Goal: Information Seeking & Learning: Understand process/instructions

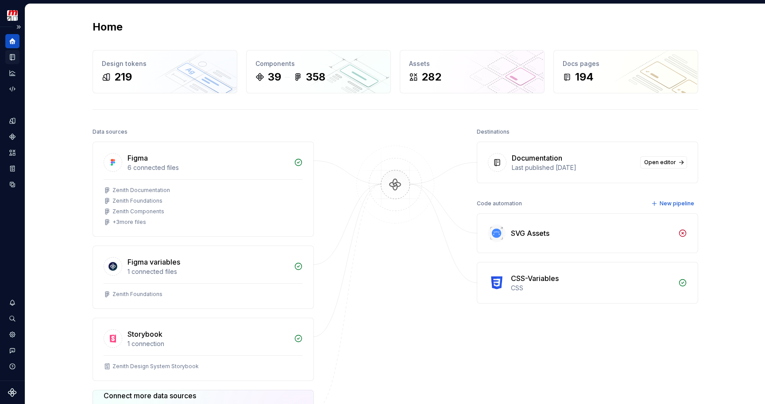
click at [8, 62] on div "Documentation" at bounding box center [12, 57] width 14 height 14
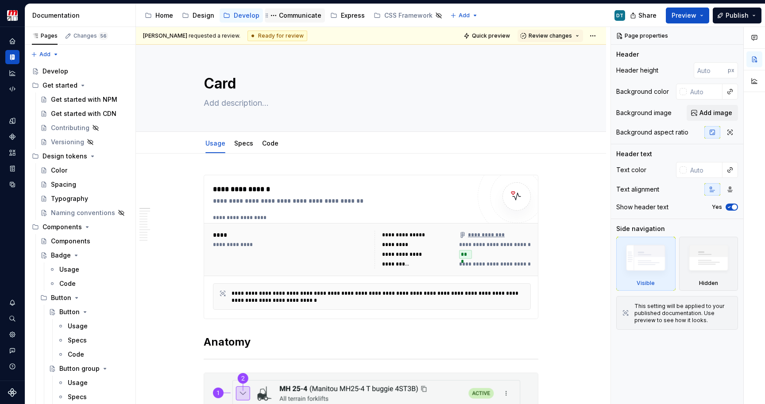
click at [307, 16] on div "Communicate" at bounding box center [300, 15] width 43 height 9
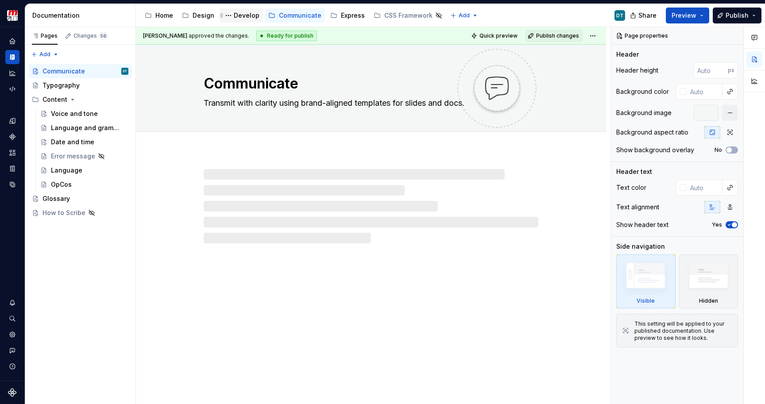
click at [240, 16] on div "Develop" at bounding box center [247, 15] width 26 height 9
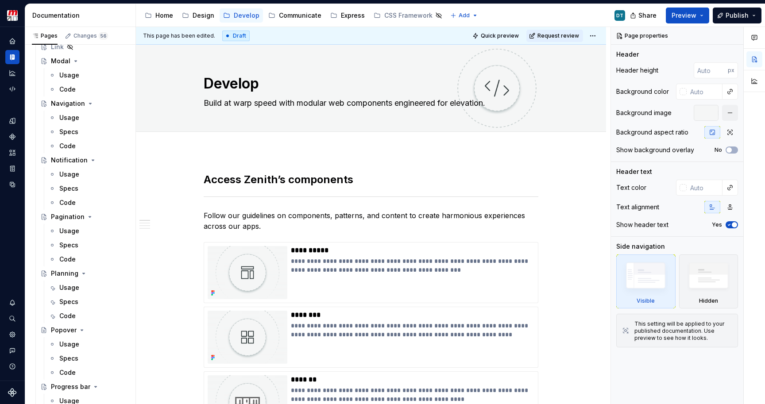
scroll to position [2069, 0]
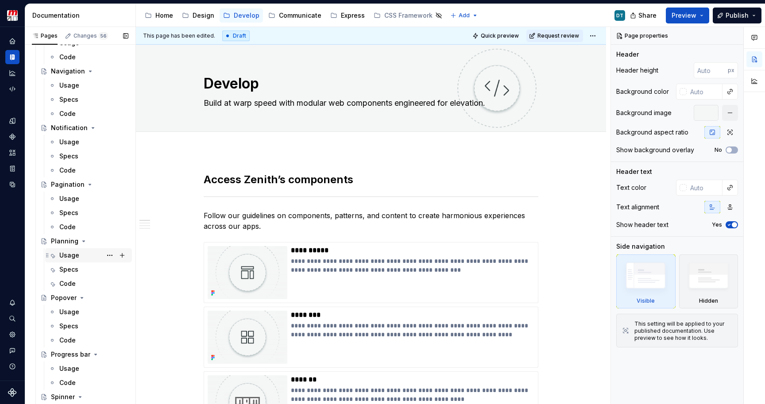
click at [73, 252] on div "Usage" at bounding box center [69, 255] width 20 height 9
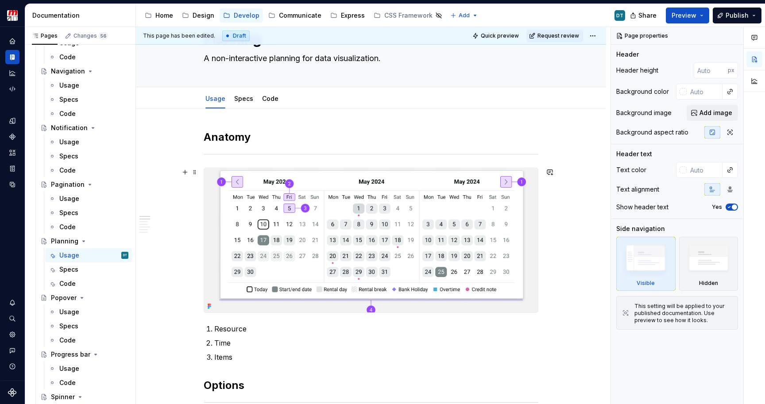
scroll to position [53, 0]
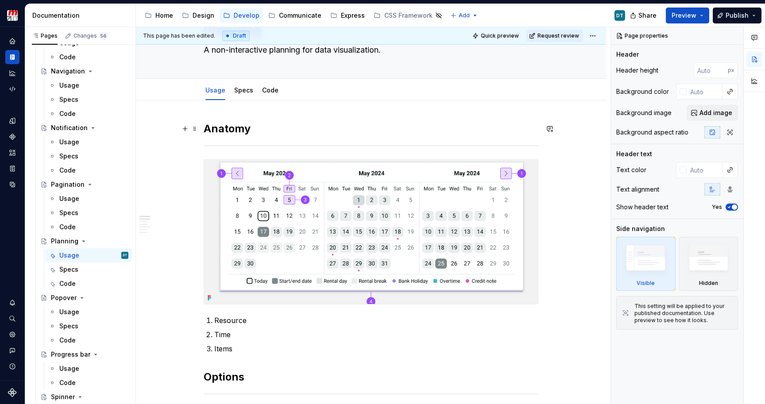
click at [231, 132] on h2 "Anatomy" at bounding box center [371, 129] width 335 height 14
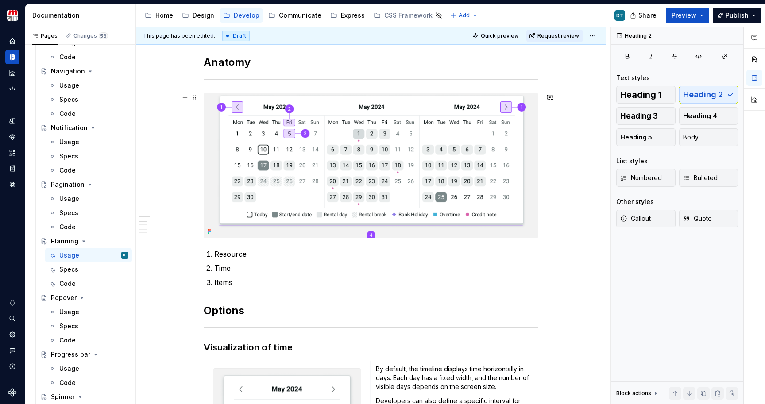
scroll to position [126, 0]
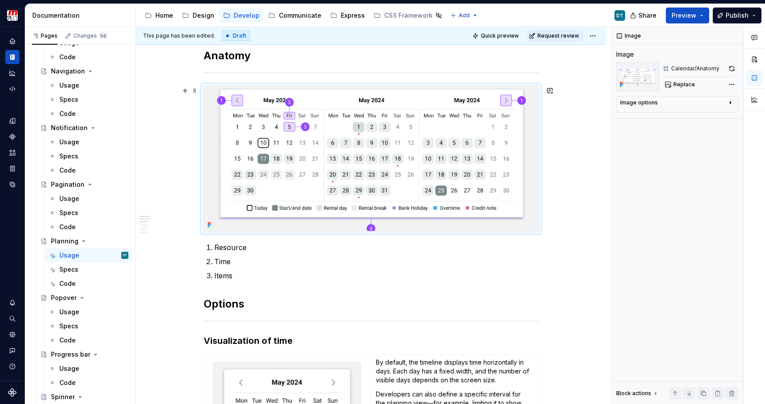
click at [242, 186] on img at bounding box center [371, 159] width 334 height 144
click at [690, 91] on div "Image Image Calendar/Anatomy Replace Image options Alignment Caption Block acti…" at bounding box center [677, 216] width 132 height 378
click at [686, 85] on span "Replace" at bounding box center [685, 84] width 22 height 7
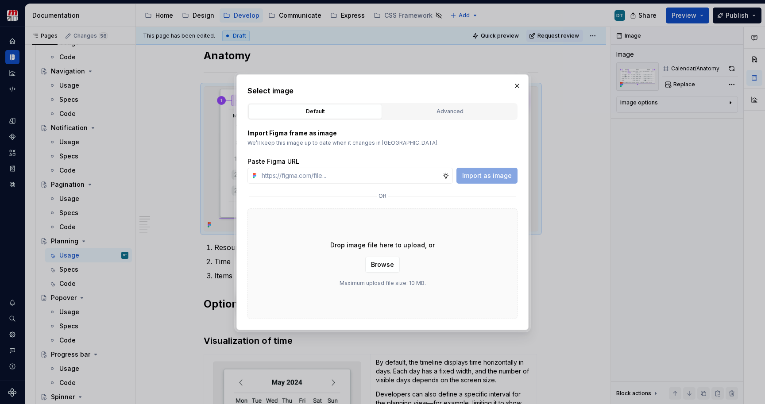
type textarea "*"
type input "[URL][DOMAIN_NAME]"
click at [484, 174] on span "Import as image" at bounding box center [487, 175] width 50 height 9
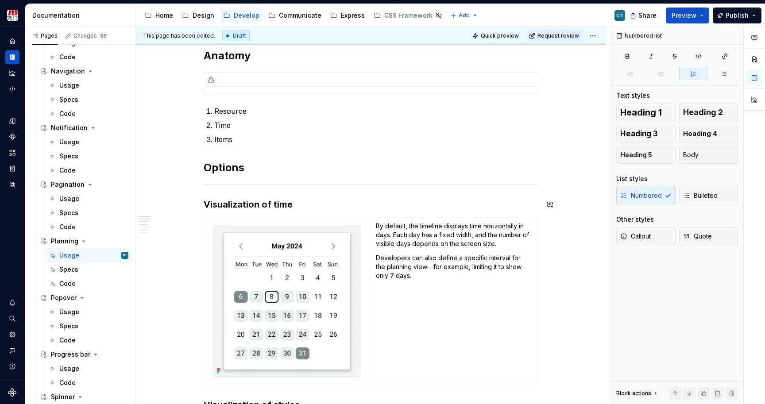
scroll to position [105, 0]
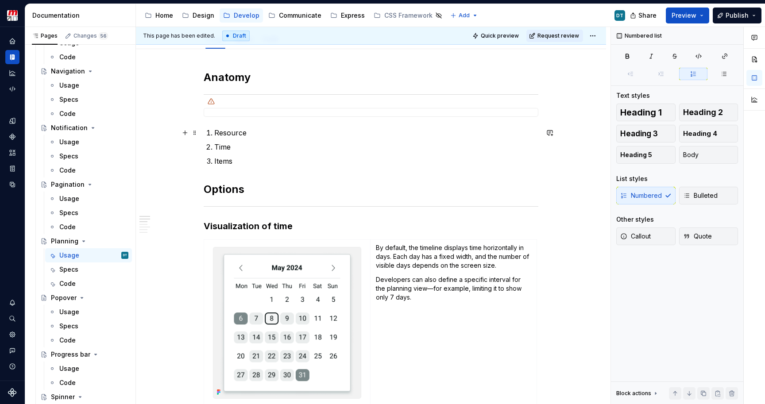
click at [263, 136] on p "Resource" at bounding box center [376, 133] width 324 height 11
click at [248, 153] on ol "Resource Time Items" at bounding box center [376, 147] width 324 height 39
click at [245, 145] on p "Time" at bounding box center [376, 147] width 324 height 11
click at [242, 157] on p "Items" at bounding box center [376, 161] width 324 height 11
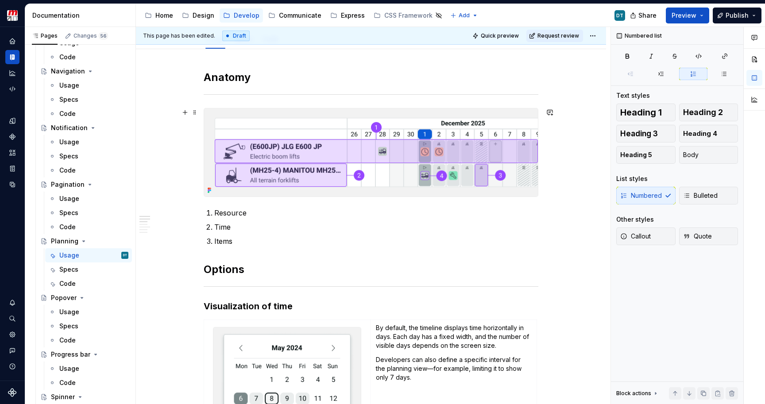
click at [464, 125] on img at bounding box center [371, 152] width 334 height 88
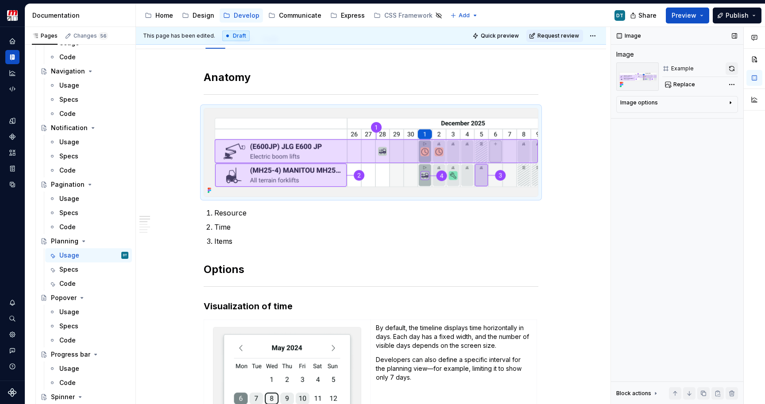
click at [731, 68] on button "button" at bounding box center [732, 68] width 12 height 12
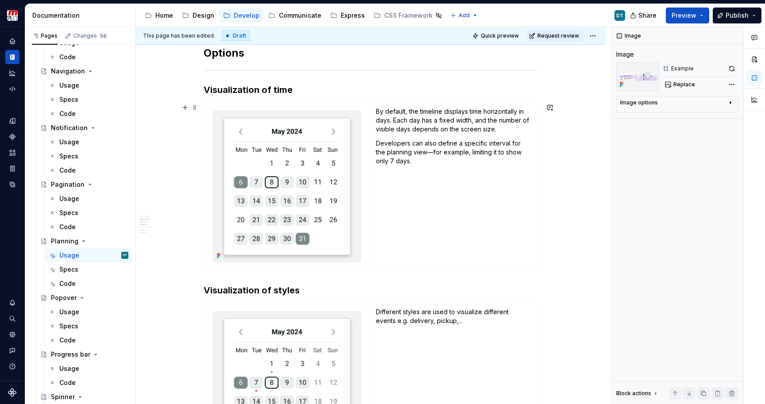
scroll to position [379, 0]
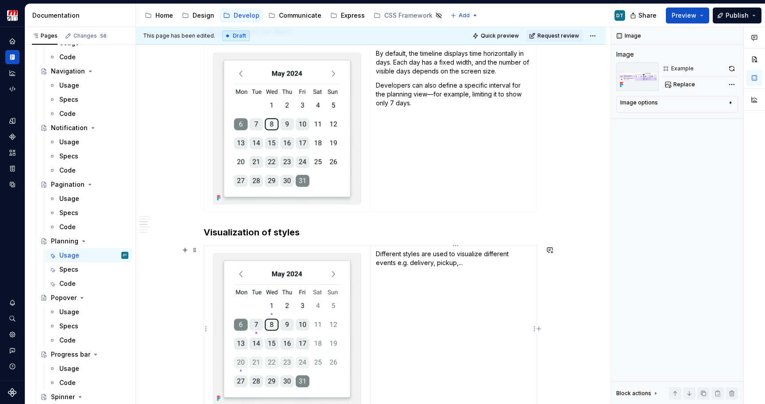
type textarea "*"
click at [448, 267] on p "Different styles are used to visualize different events e.g. delivery, pickup,.…" at bounding box center [453, 259] width 155 height 18
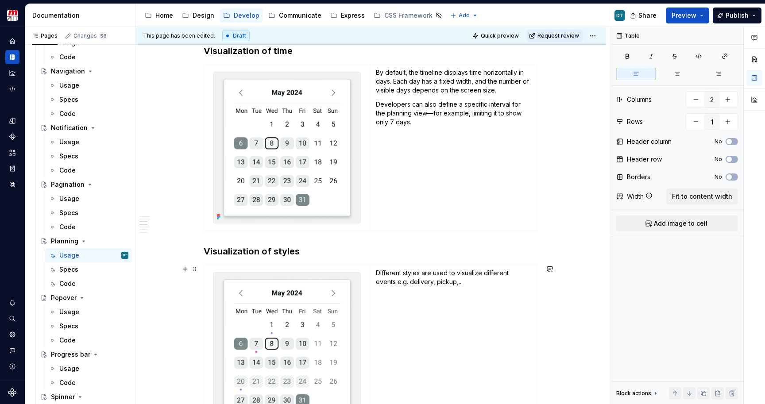
scroll to position [369, 0]
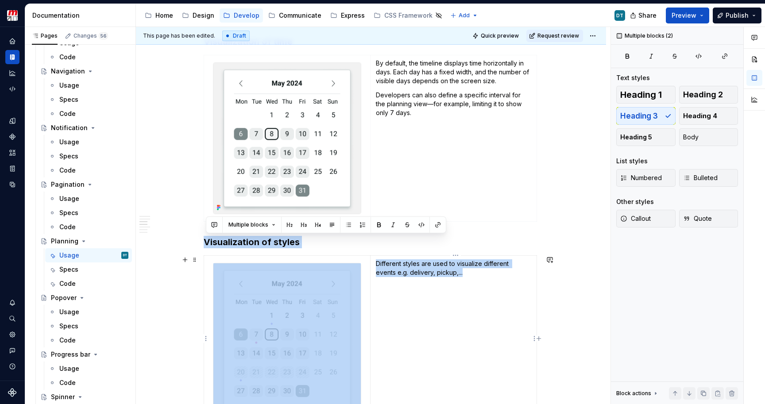
drag, startPoint x: 210, startPoint y: 243, endPoint x: 404, endPoint y: 328, distance: 211.4
click at [404, 328] on div "**********" at bounding box center [371, 385] width 335 height 1159
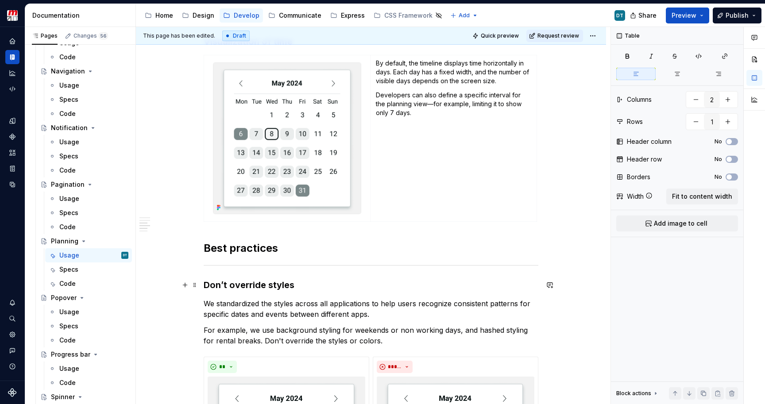
click at [276, 279] on h3 "Don’t override styles" at bounding box center [371, 285] width 335 height 12
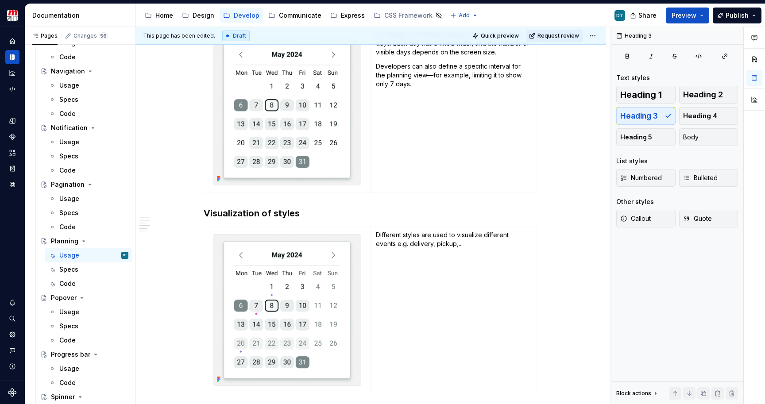
scroll to position [458, 0]
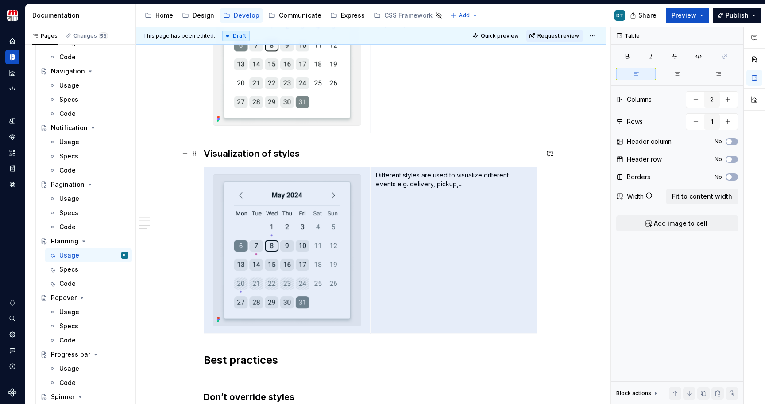
drag, startPoint x: 452, startPoint y: 321, endPoint x: 208, endPoint y: 150, distance: 298.2
click at [208, 150] on div "**********" at bounding box center [371, 296] width 335 height 1159
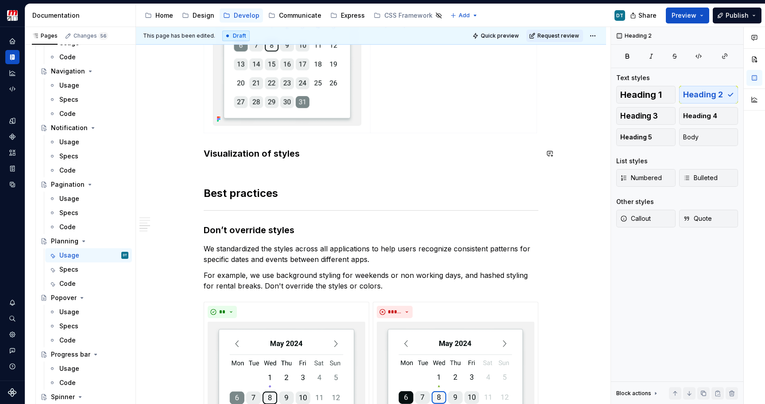
click at [233, 160] on div "**********" at bounding box center [371, 213] width 335 height 993
click at [233, 154] on h3 "Visualization of styles" at bounding box center [371, 153] width 335 height 12
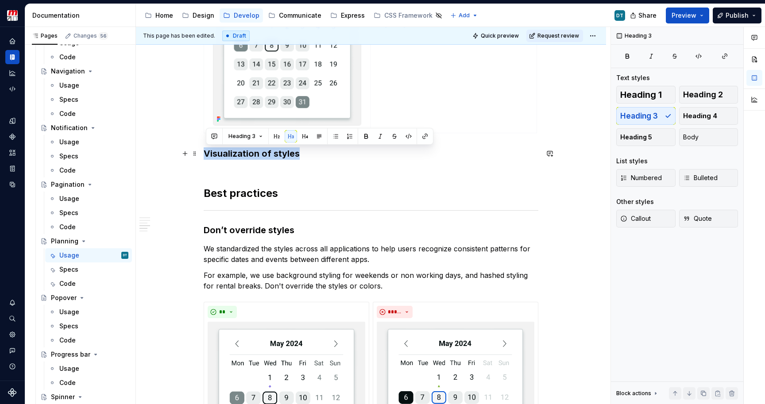
click at [233, 154] on h3 "Visualization of styles" at bounding box center [371, 153] width 335 height 12
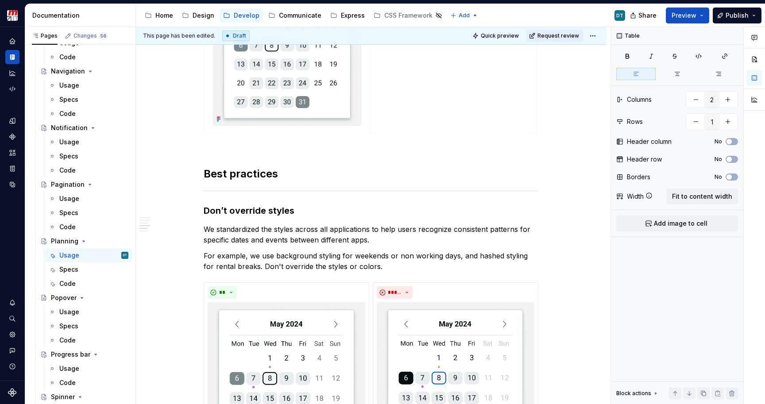
scroll to position [449, 0]
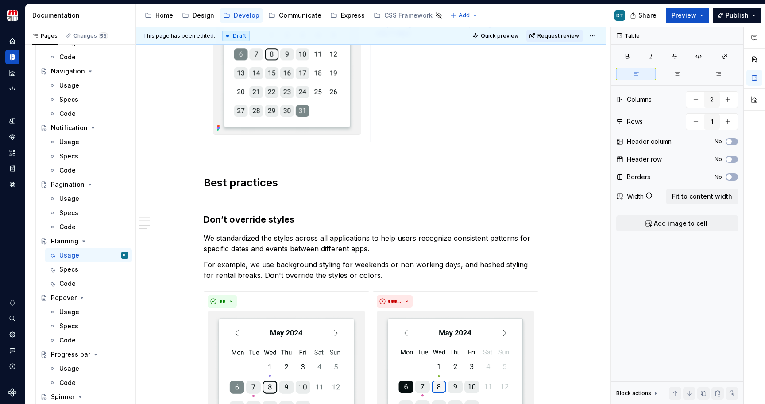
type input "3"
type input "2"
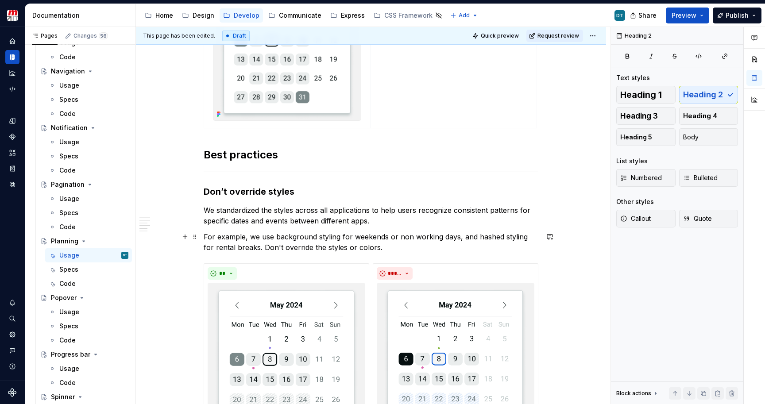
scroll to position [484, 0]
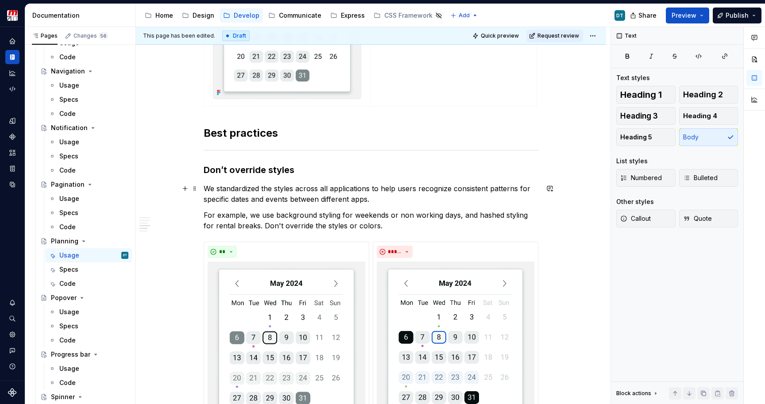
click at [273, 196] on p "We standardized the styles across all applications to help users recognize cons…" at bounding box center [371, 193] width 335 height 21
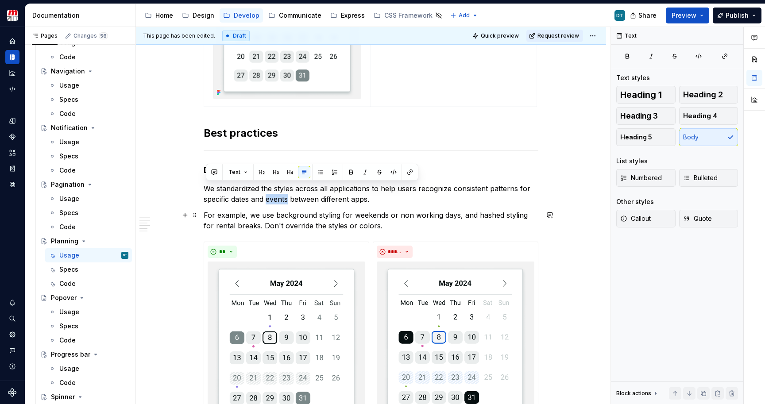
click at [265, 225] on p "For example, we use background styling for weekends or non working days, and ha…" at bounding box center [371, 220] width 335 height 21
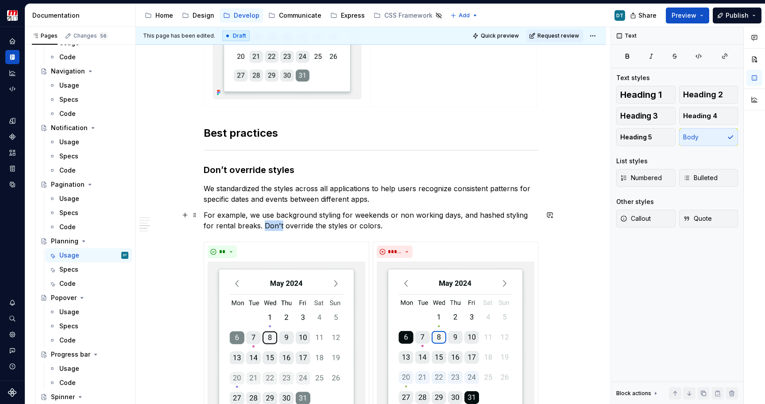
click at [265, 225] on p "For example, we use background styling for weekends or non working days, and ha…" at bounding box center [371, 220] width 335 height 21
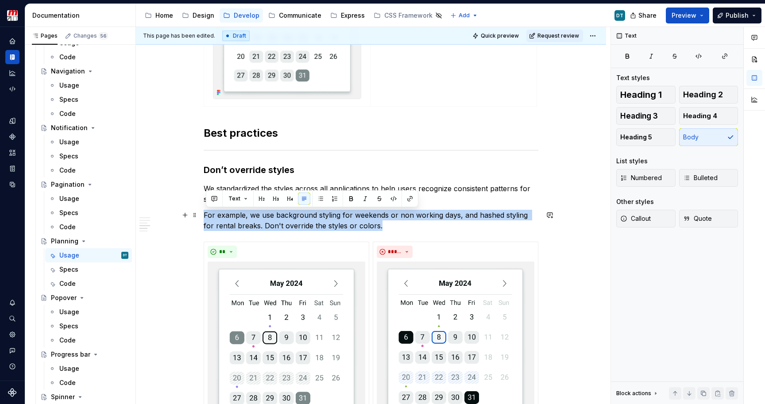
click at [265, 225] on p "For example, we use background styling for weekends or non working days, and ha…" at bounding box center [371, 220] width 335 height 21
click at [287, 225] on p "For example, we use background styling for weekends or non working days, and ha…" at bounding box center [371, 220] width 335 height 21
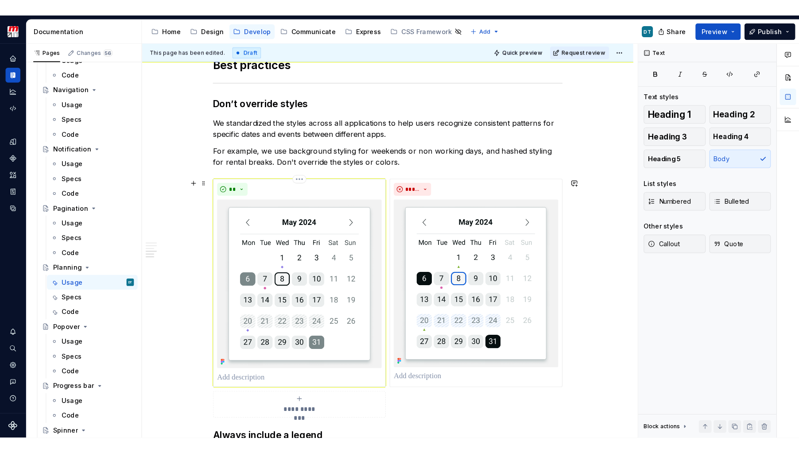
scroll to position [565, 0]
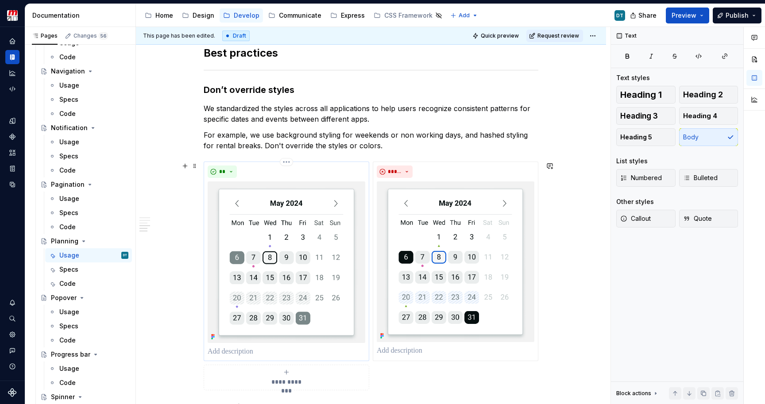
click at [280, 211] on img at bounding box center [287, 262] width 158 height 161
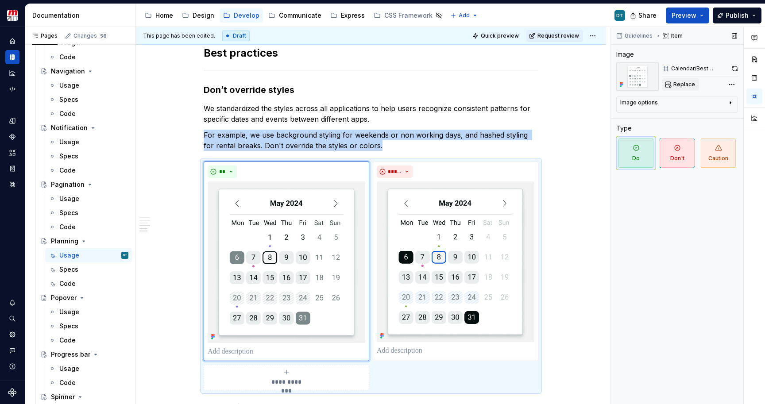
click at [679, 87] on span "Replace" at bounding box center [685, 84] width 22 height 7
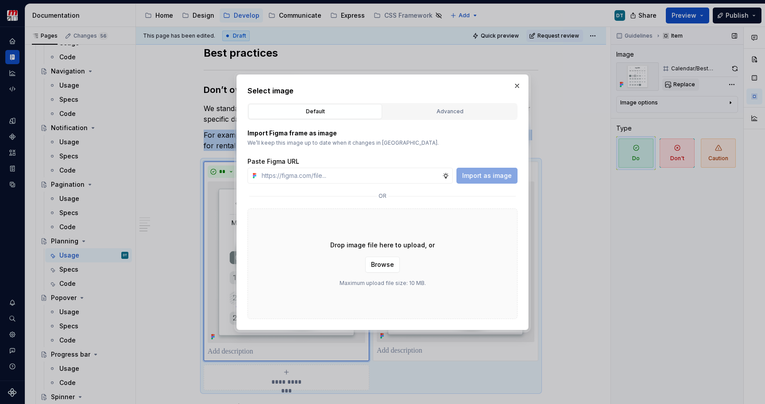
type textarea "*"
type input "[URL][DOMAIN_NAME]"
type textarea "*"
type input "[URL][DOMAIN_NAME]"
click at [494, 174] on span "Import as image" at bounding box center [487, 175] width 50 height 9
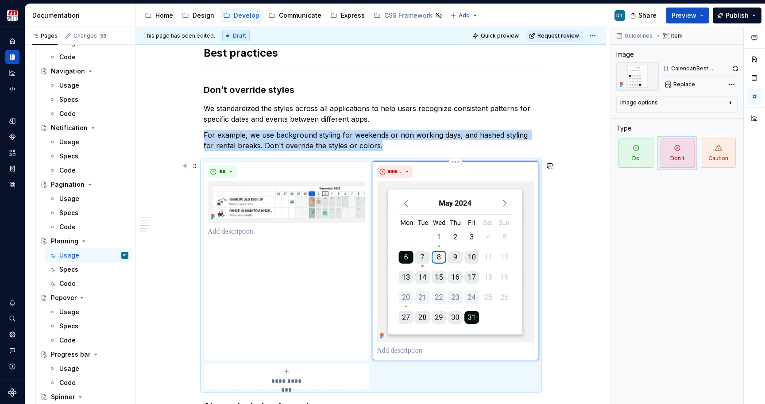
click at [435, 221] on img at bounding box center [456, 262] width 158 height 161
click at [686, 84] on span "Replace" at bounding box center [685, 84] width 22 height 7
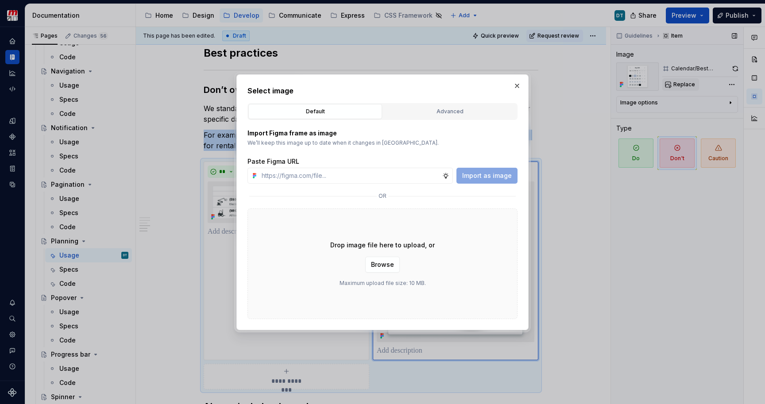
type textarea "*"
type input "[URL][DOMAIN_NAME]"
click at [482, 178] on span "Import as image" at bounding box center [487, 175] width 50 height 9
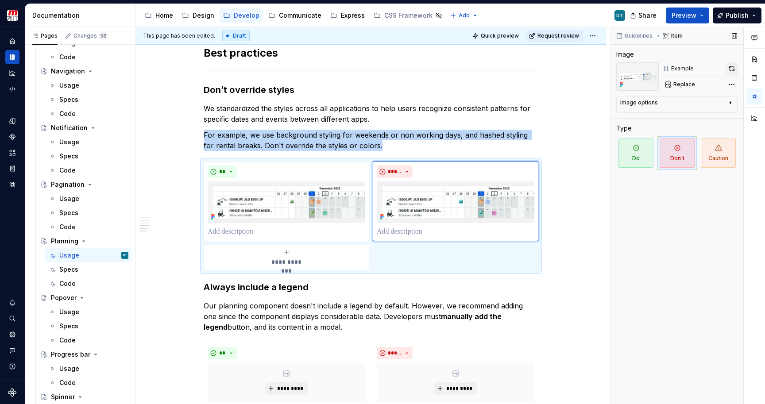
click at [732, 68] on button "button" at bounding box center [732, 68] width 12 height 12
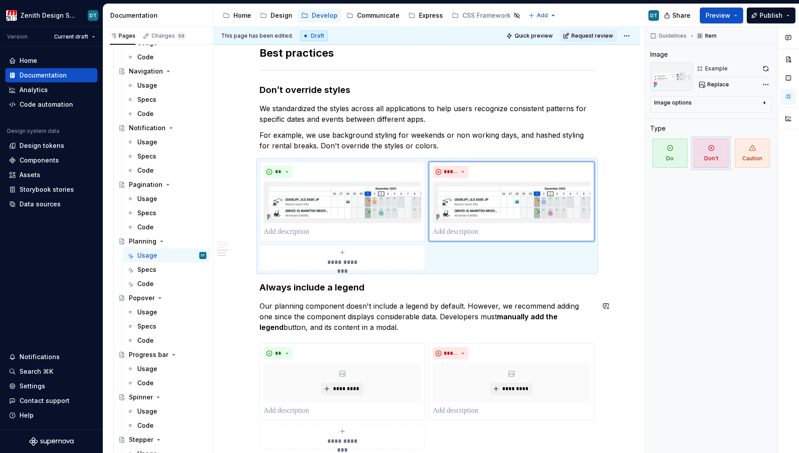
type textarea "*"
